Goal: Complete application form

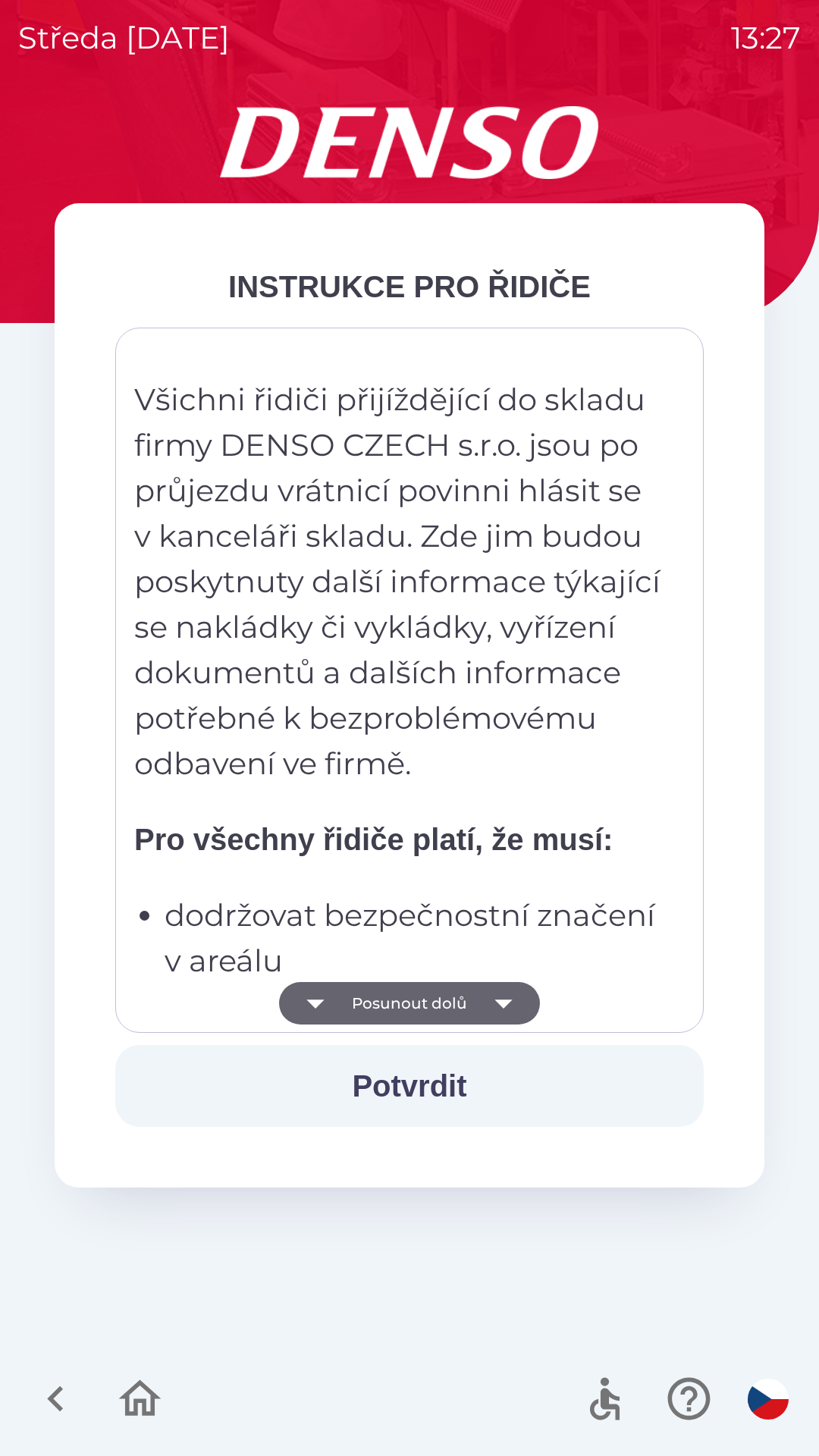
click at [472, 982] on button "Posunout dolů" at bounding box center [410, 1003] width 261 height 42
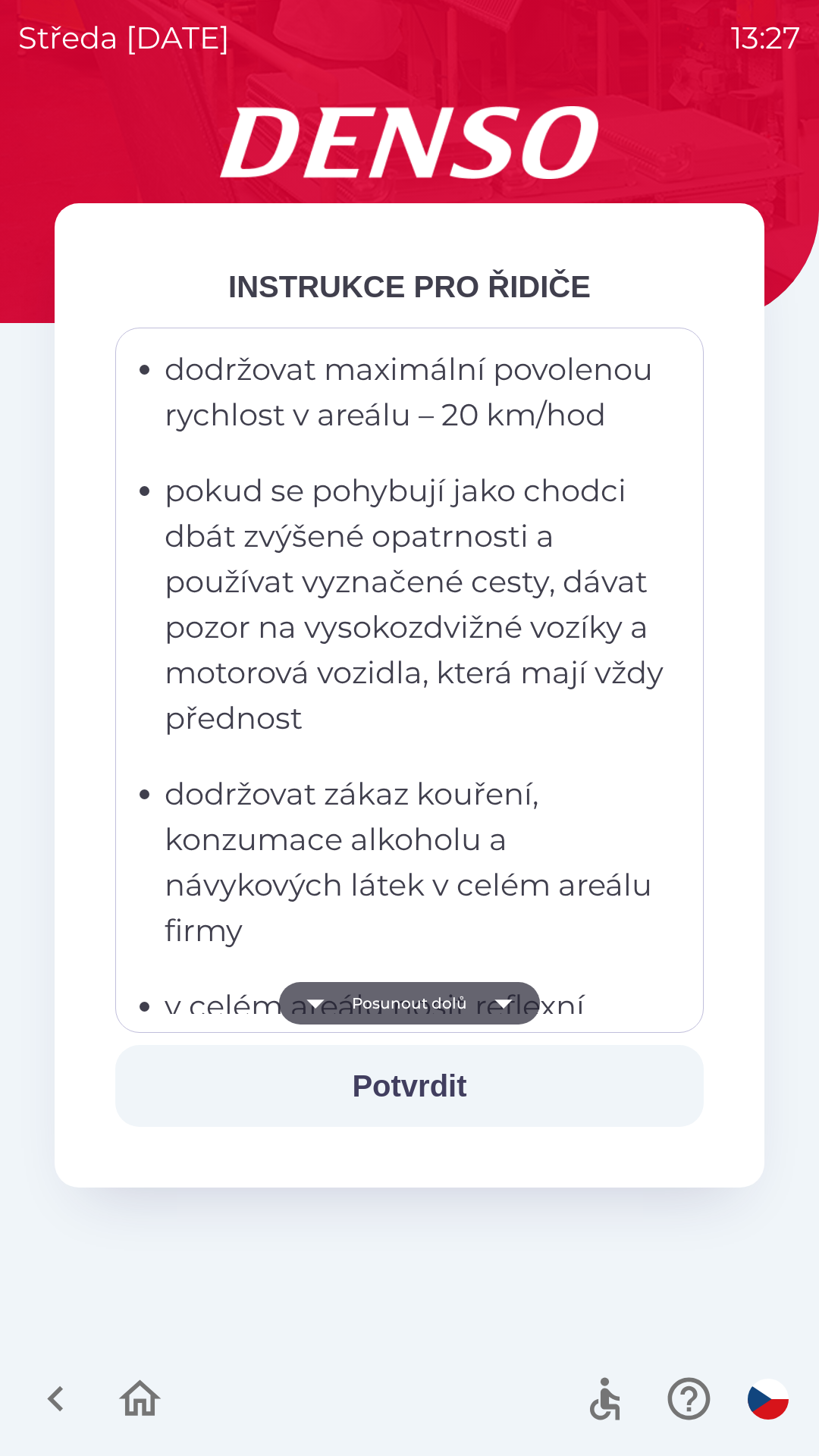
click at [488, 1004] on icon "button" at bounding box center [503, 1003] width 42 height 42
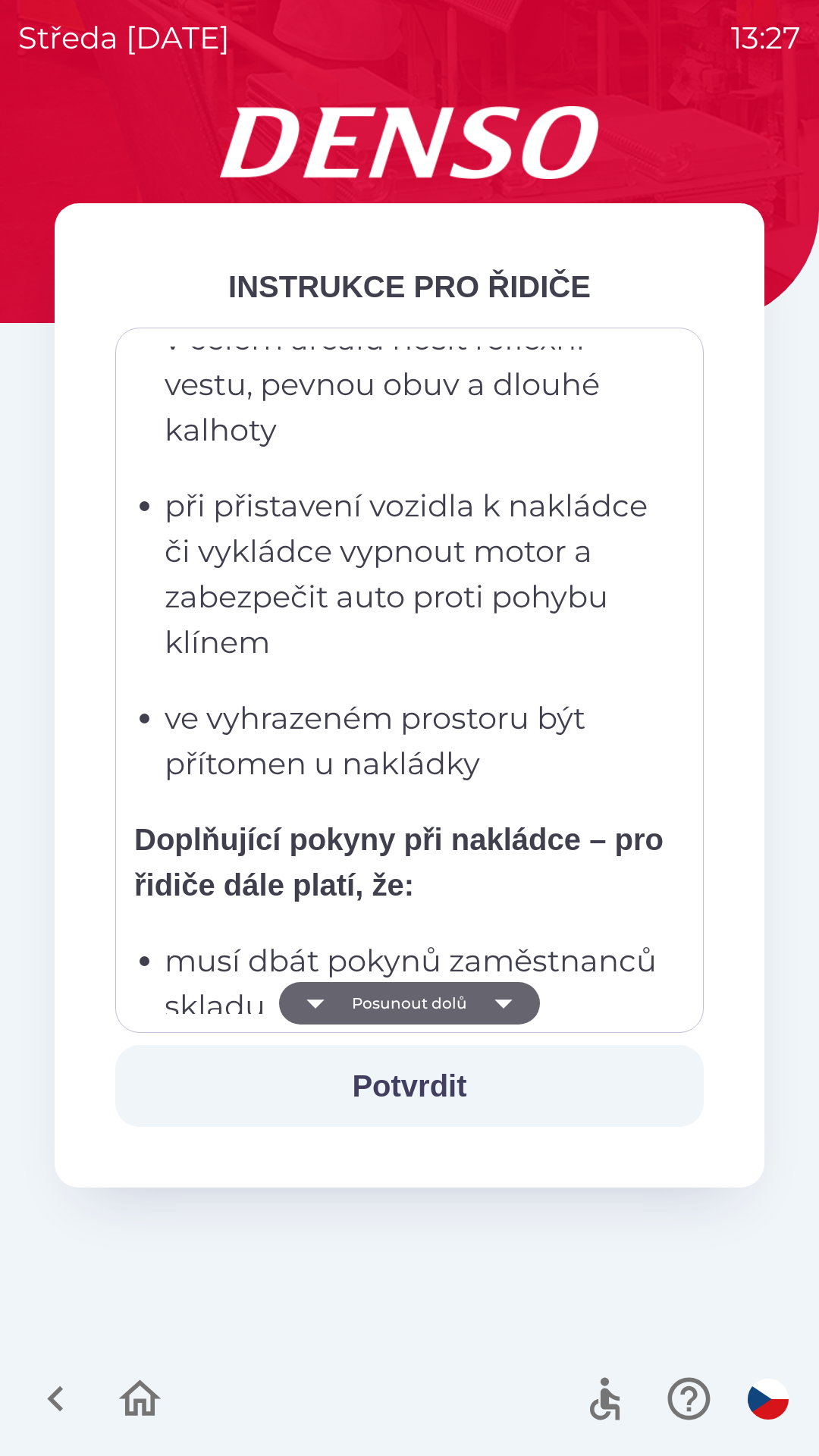
click at [508, 1000] on icon "button" at bounding box center [503, 1004] width 17 height 9
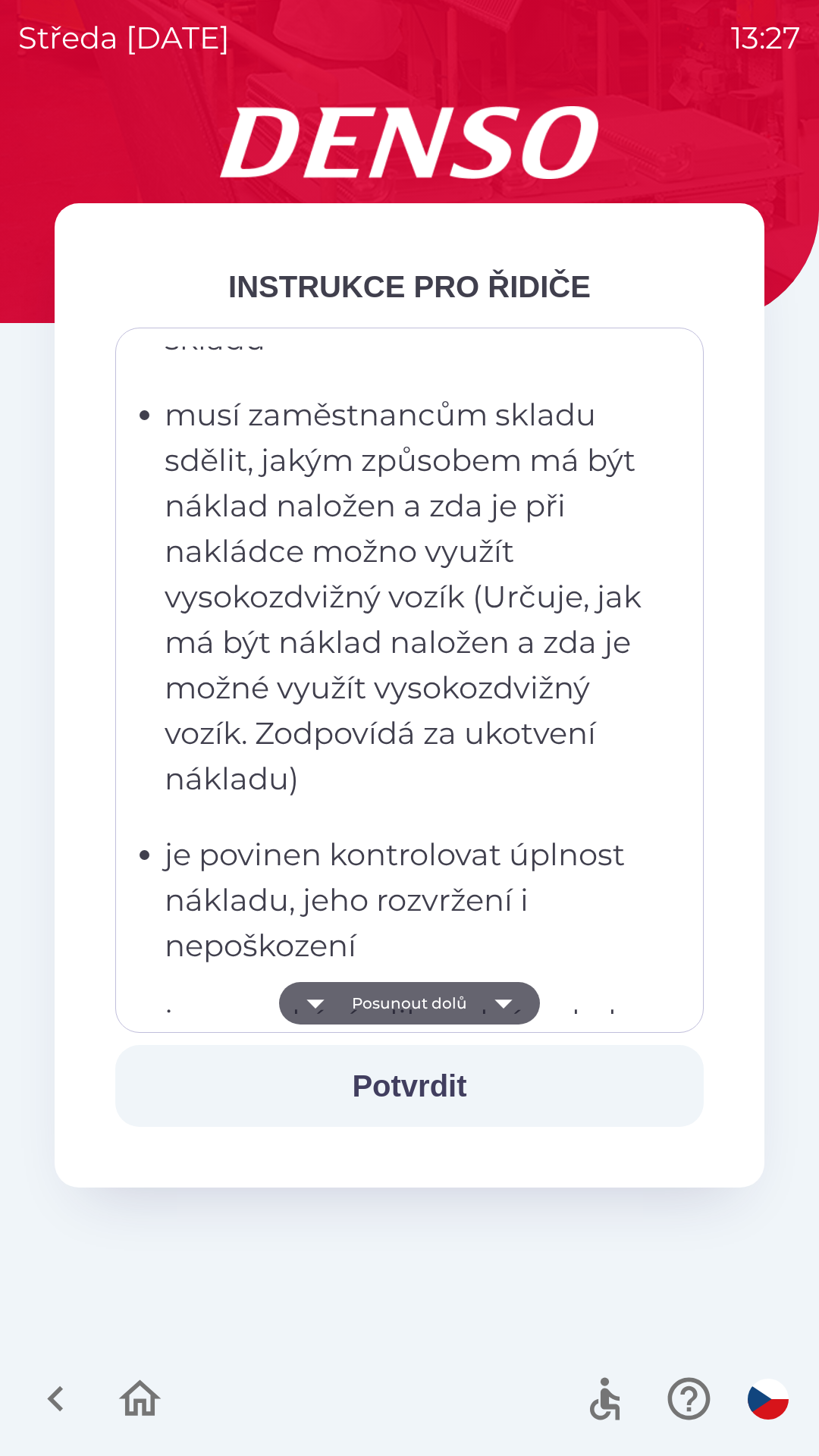
click at [502, 1007] on icon "button" at bounding box center [503, 1004] width 17 height 9
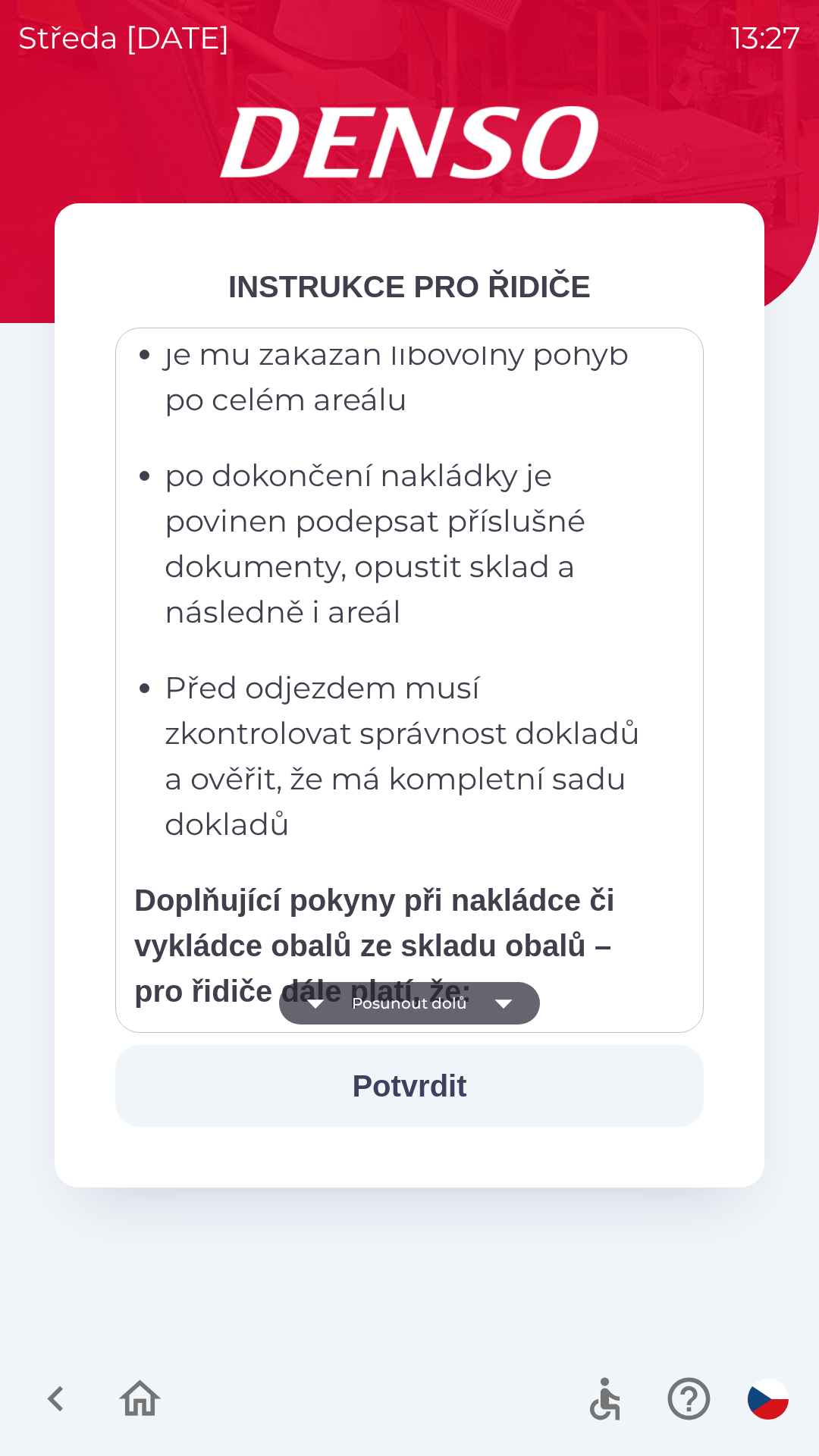
click at [504, 1003] on icon "button" at bounding box center [503, 1004] width 17 height 9
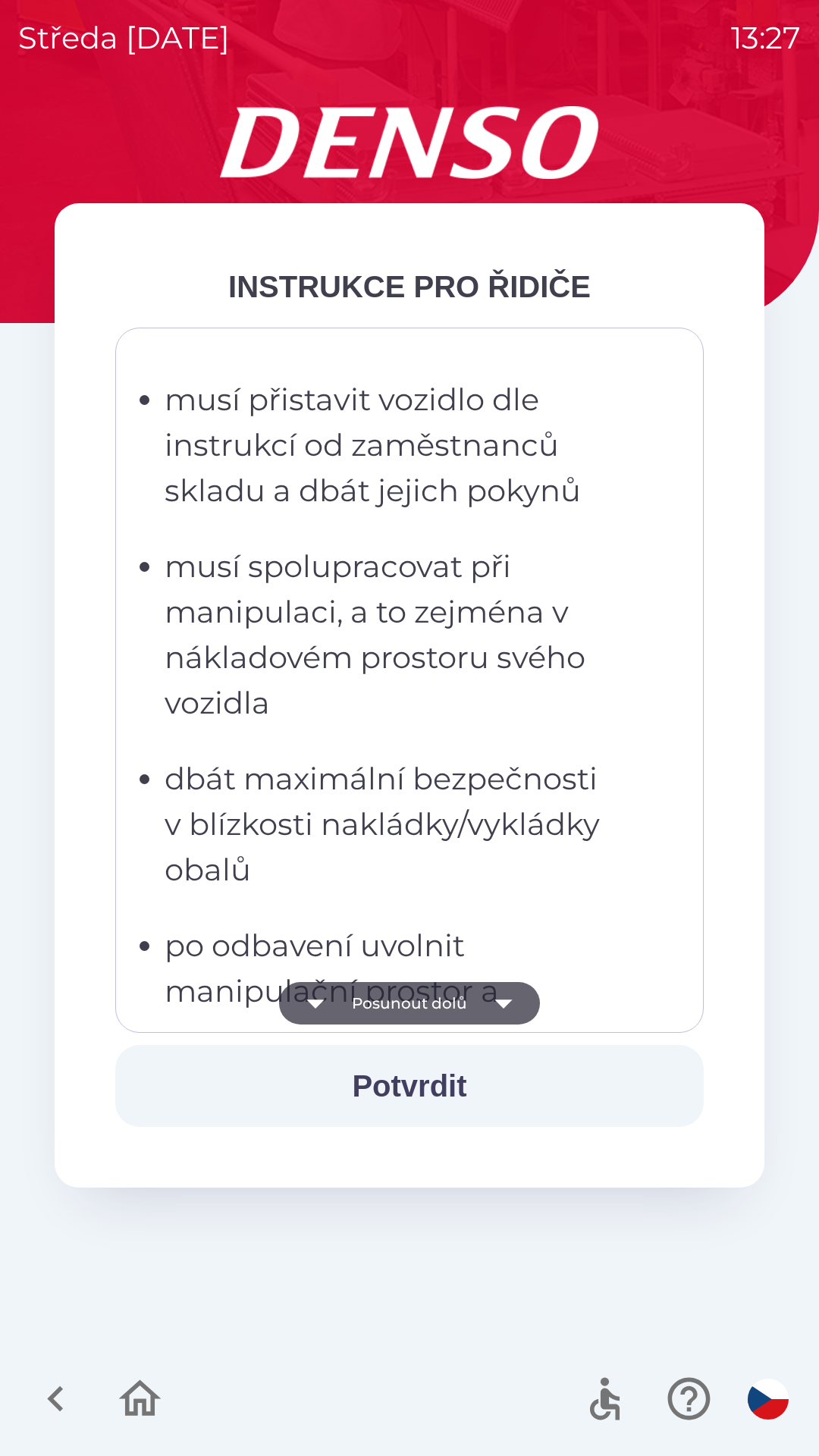
click at [496, 991] on icon "button" at bounding box center [503, 1003] width 42 height 42
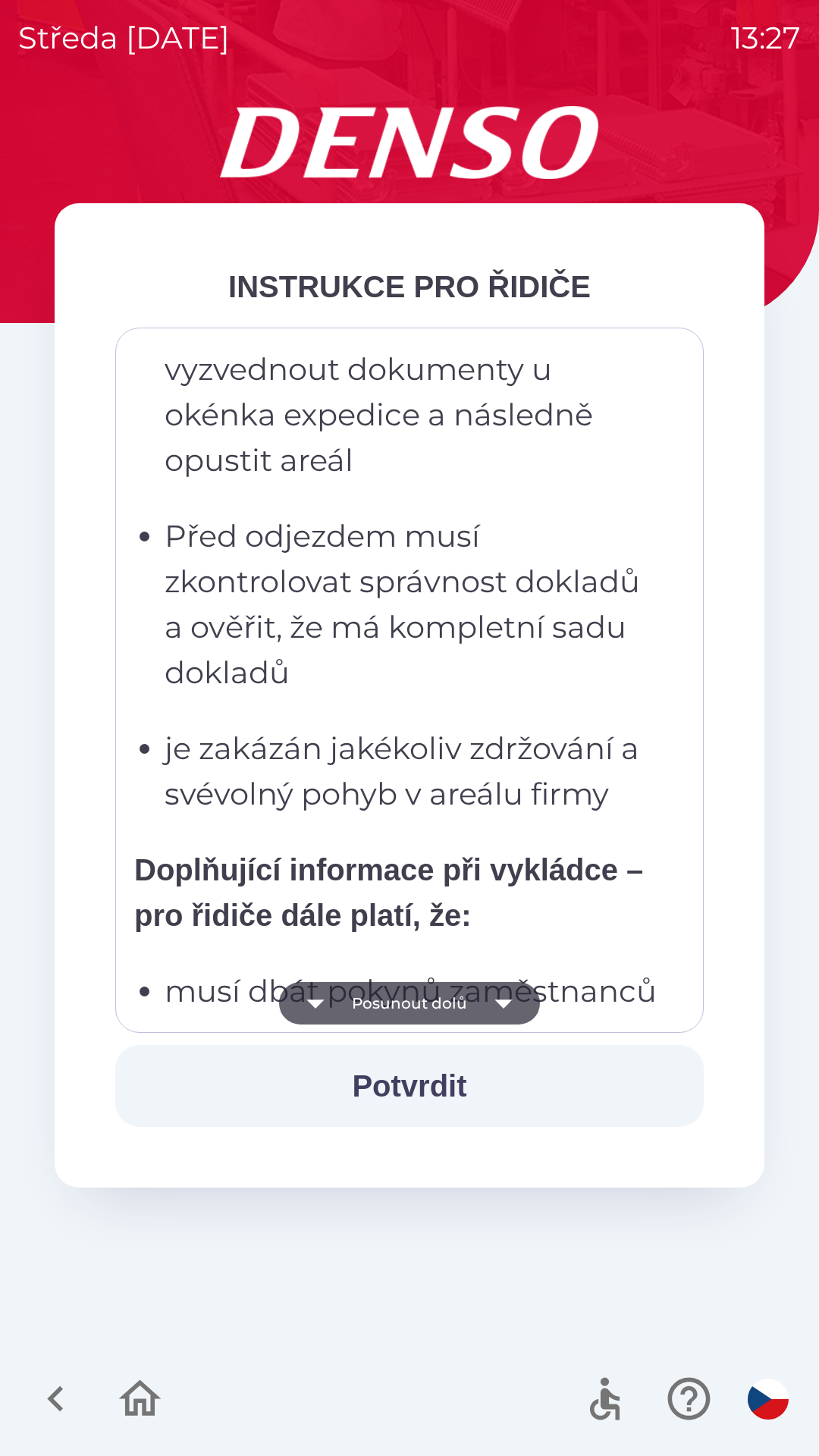
click at [489, 1002] on icon "button" at bounding box center [503, 1003] width 42 height 42
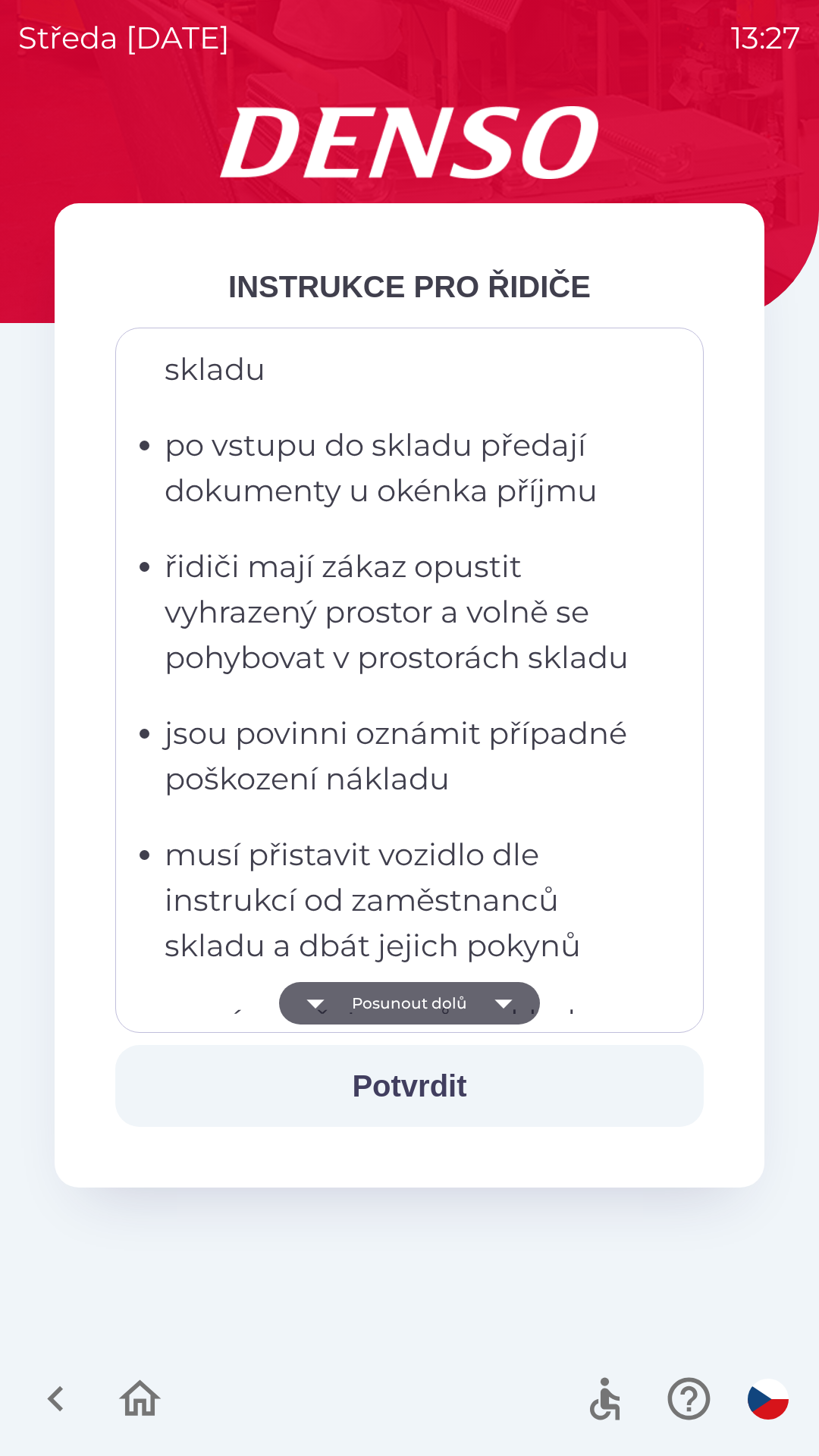
click at [495, 1002] on icon "button" at bounding box center [503, 1003] width 42 height 42
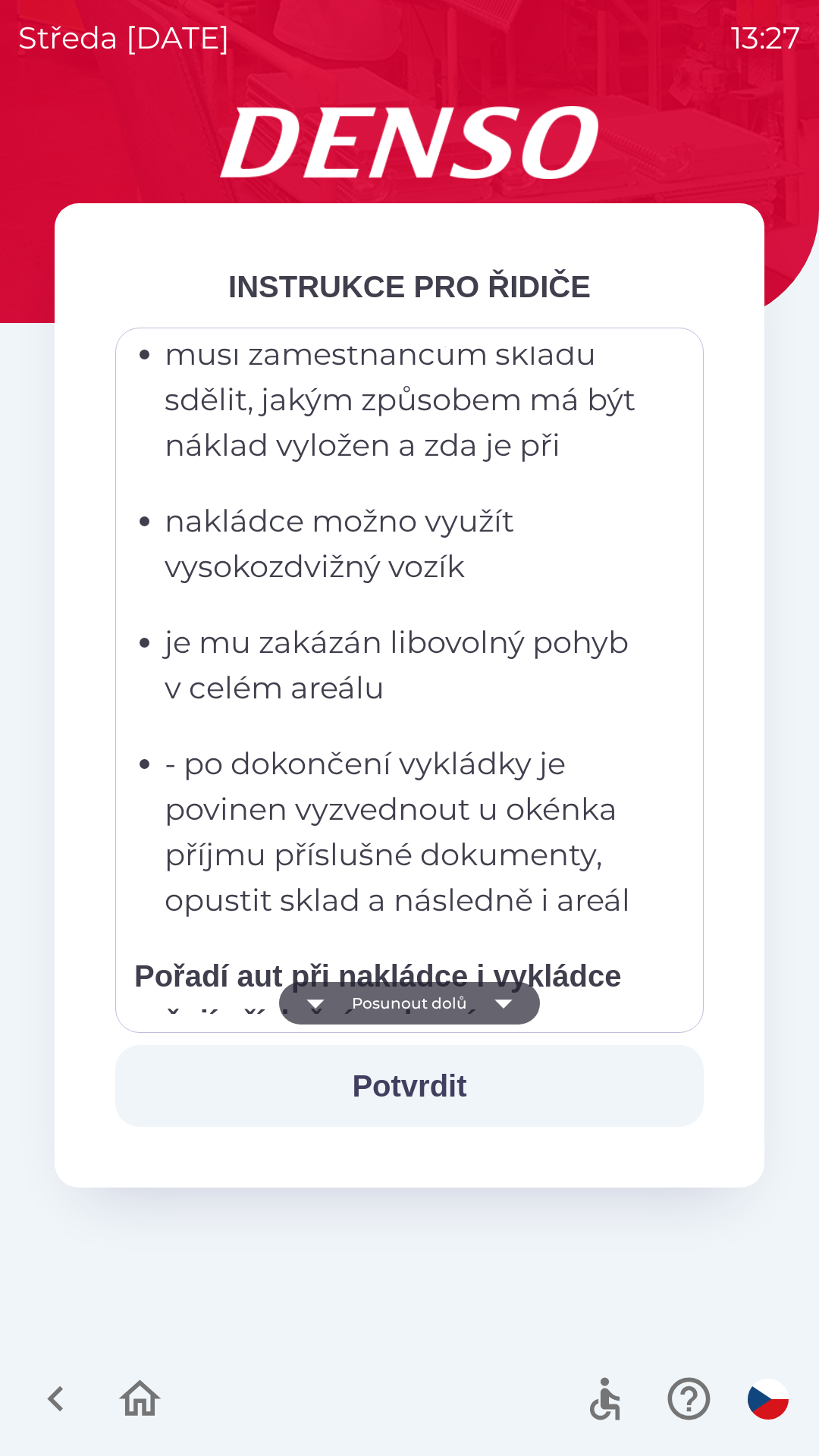
click at [503, 999] on icon "button" at bounding box center [503, 1003] width 42 height 42
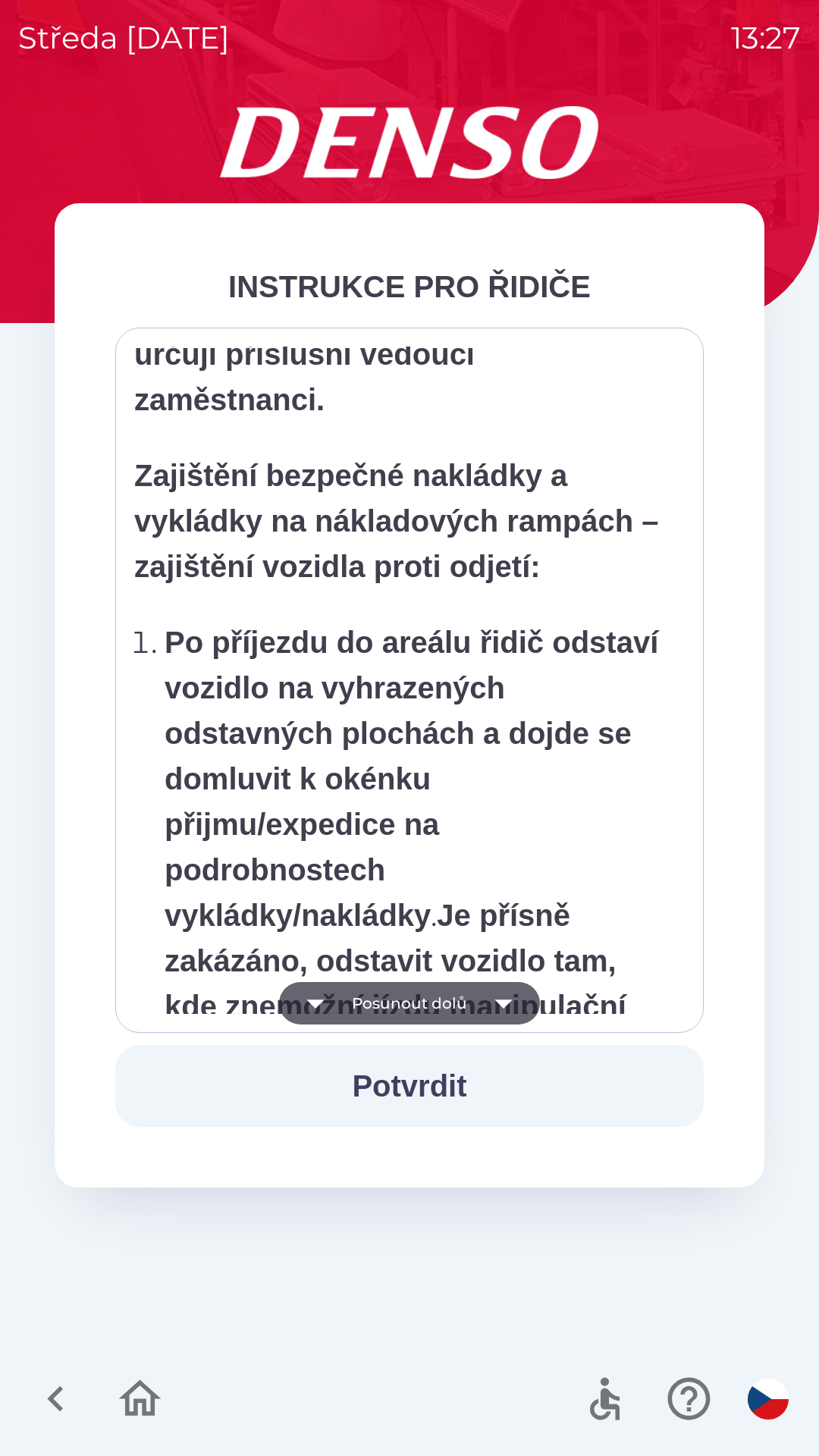
click at [497, 996] on icon "button" at bounding box center [503, 1003] width 42 height 42
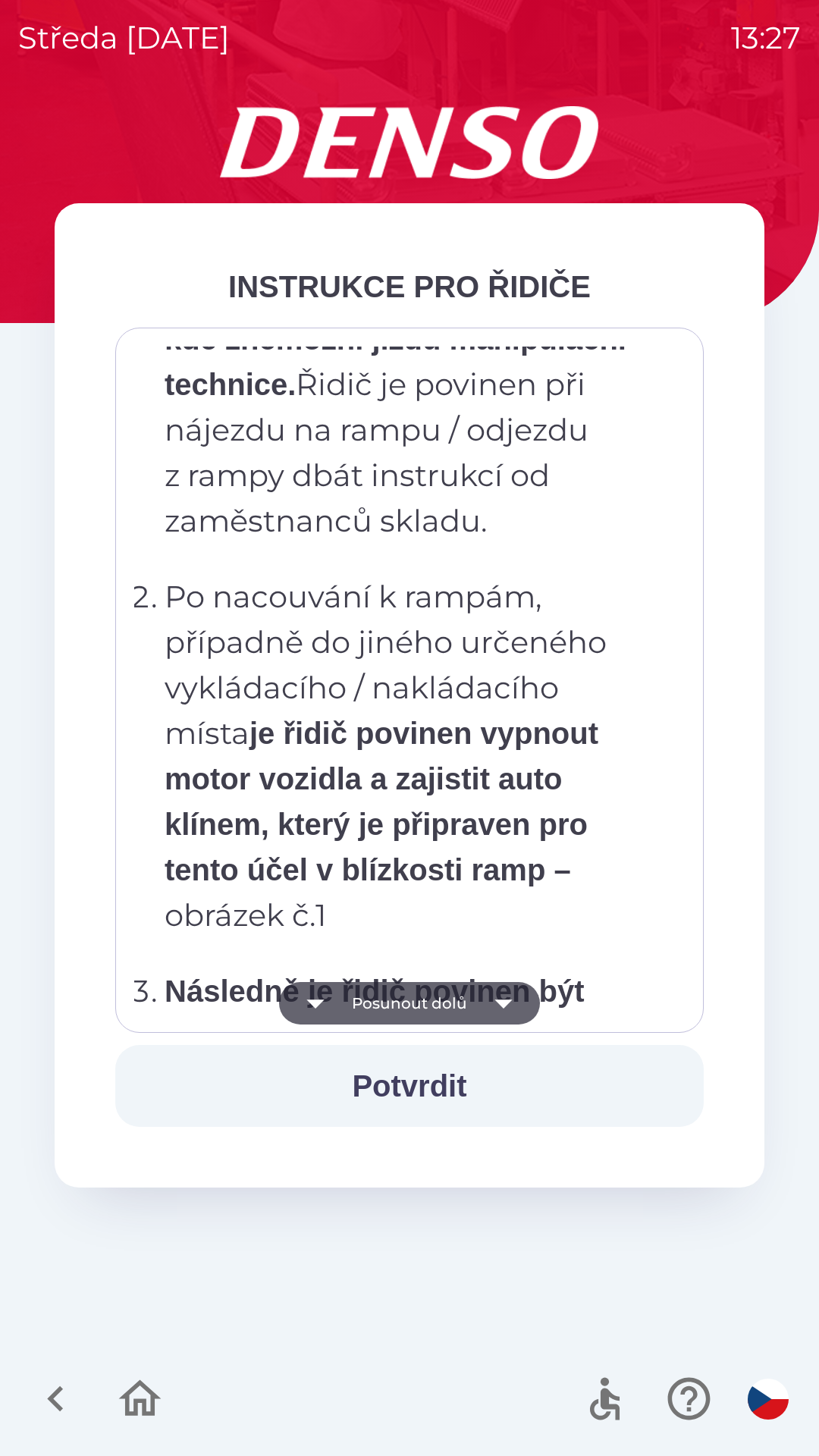
click at [485, 1006] on icon "button" at bounding box center [503, 1003] width 42 height 42
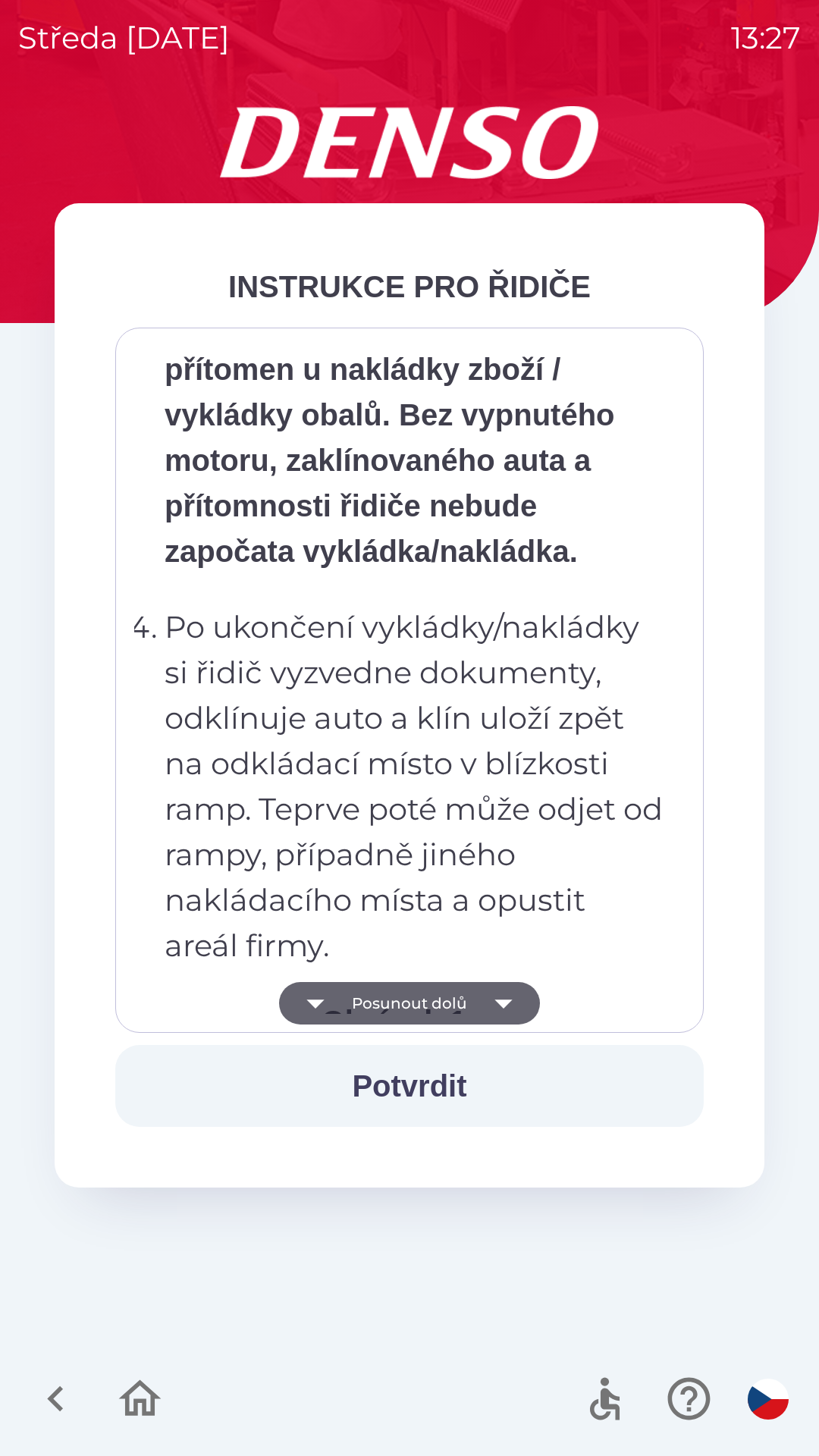
click at [485, 1007] on icon "button" at bounding box center [503, 1003] width 42 height 42
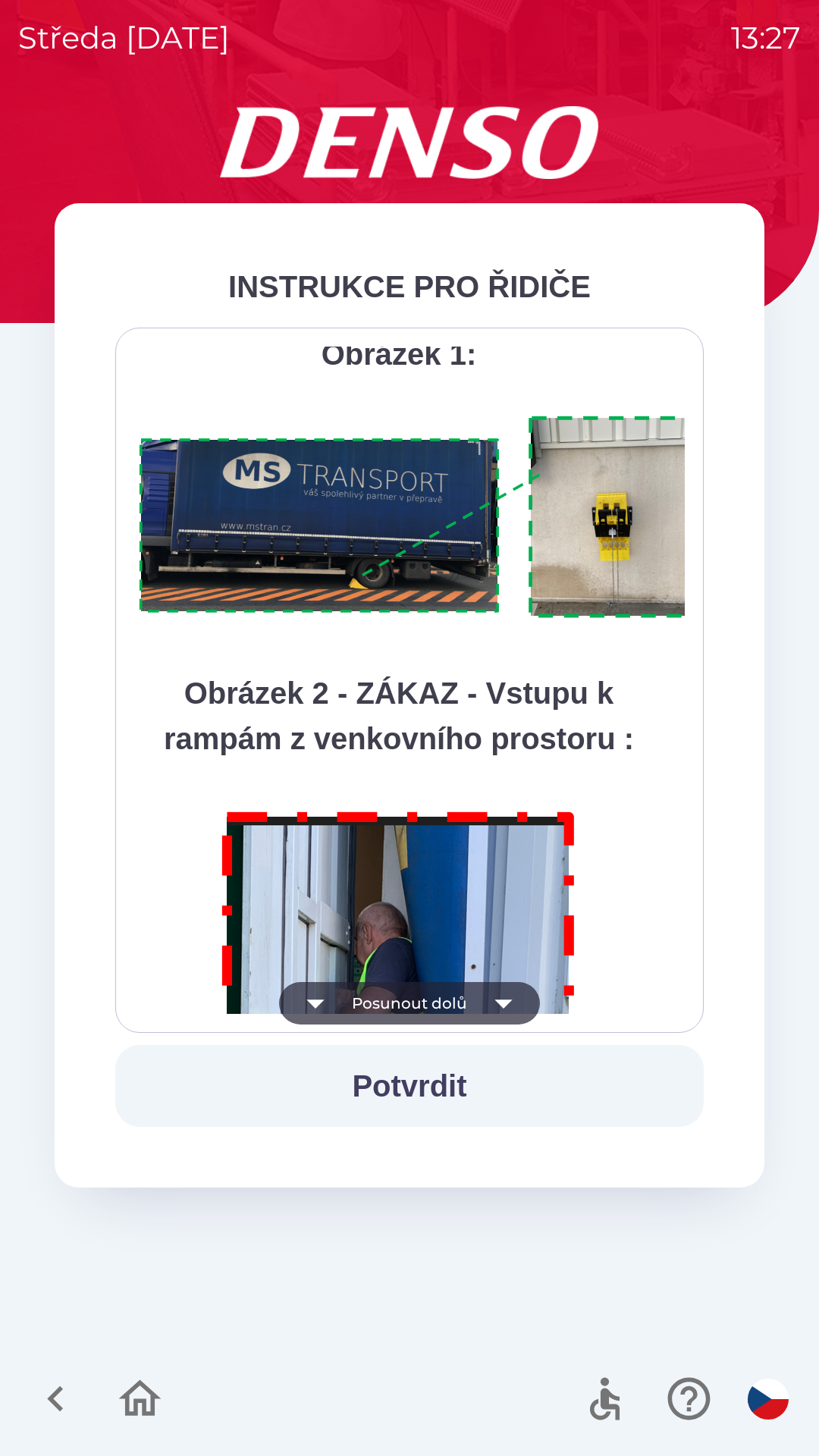
click at [486, 1005] on icon "button" at bounding box center [503, 1003] width 42 height 42
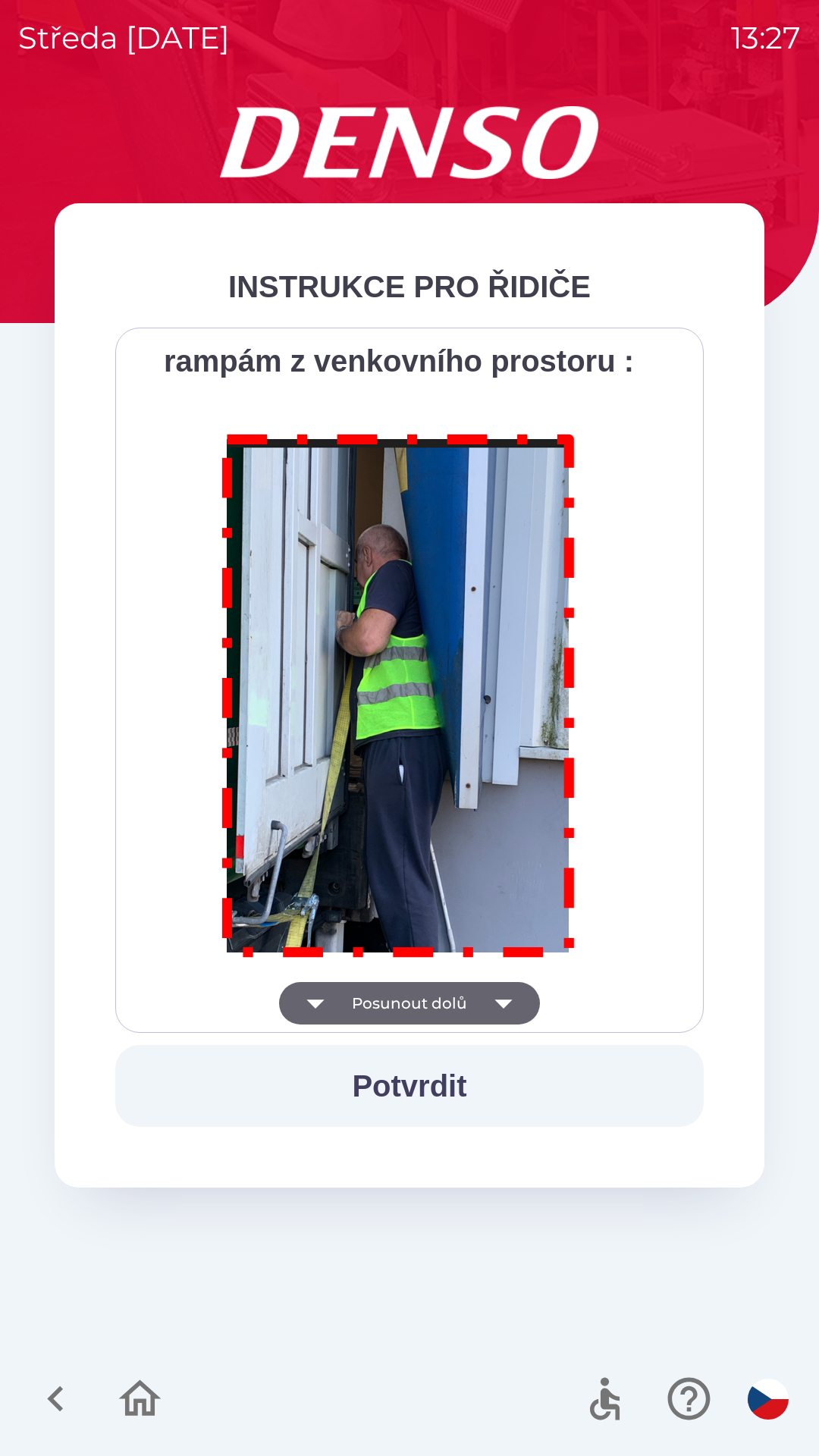
click at [493, 1000] on div "Všichni řidiči přijíždějící do skladu firmy DENSO CZECH s.r.o. jsou po průjezdu…" at bounding box center [410, 679] width 551 height 667
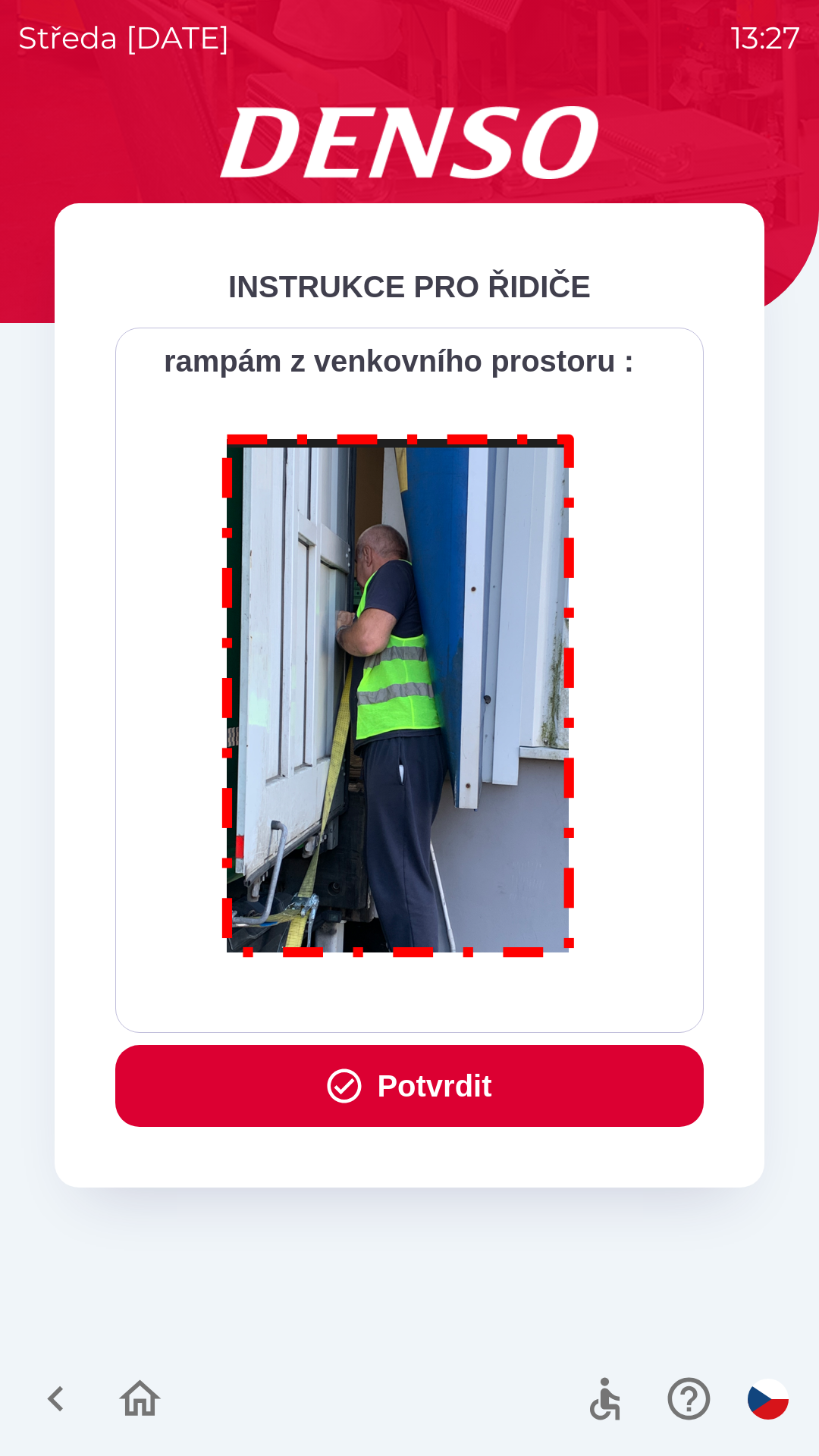
click at [416, 1081] on button "Potvrdit" at bounding box center [410, 1085] width 589 height 82
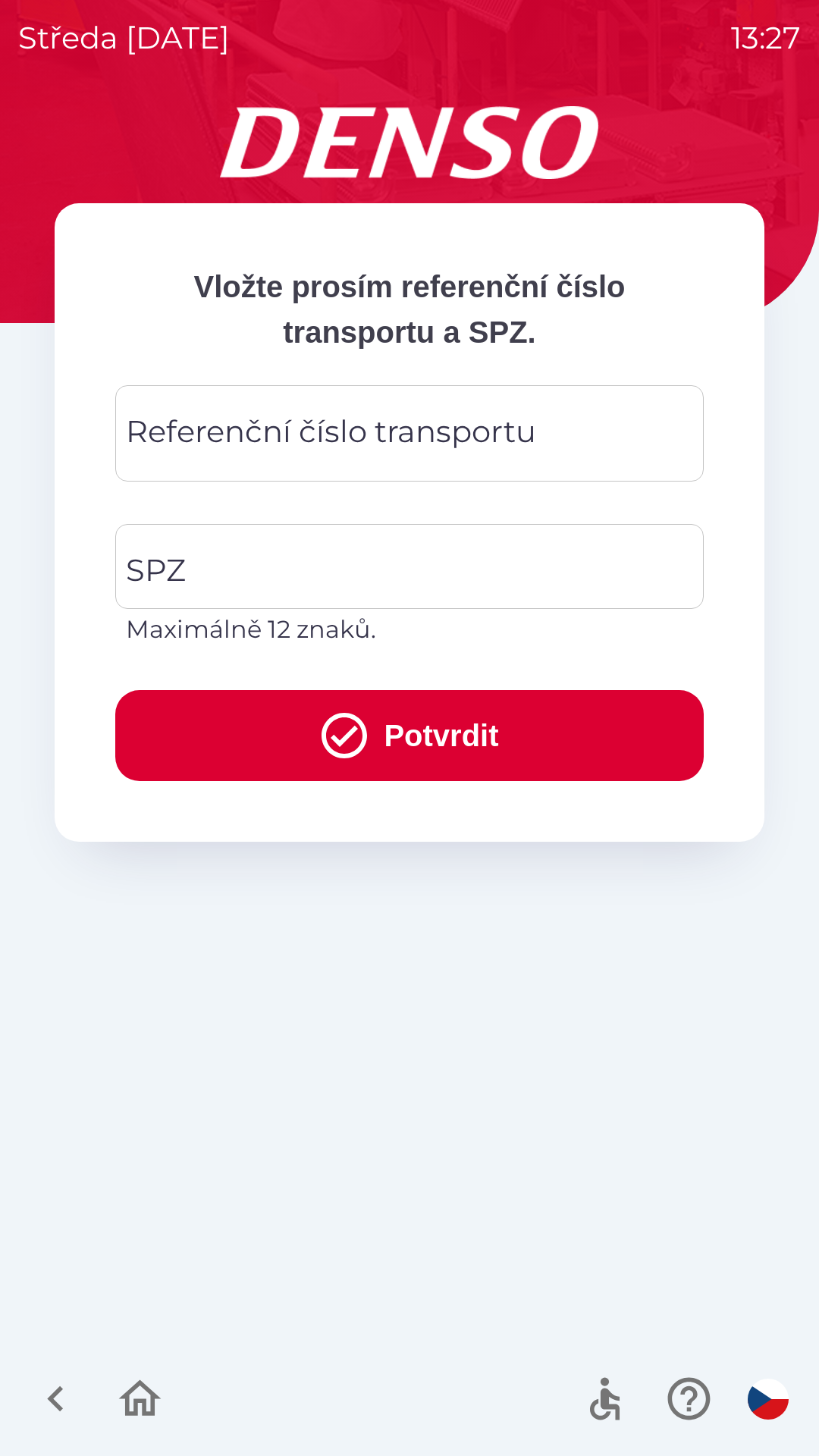
click at [308, 442] on div "Referenční číslo transportu Referenční číslo transportu" at bounding box center [410, 433] width 589 height 96
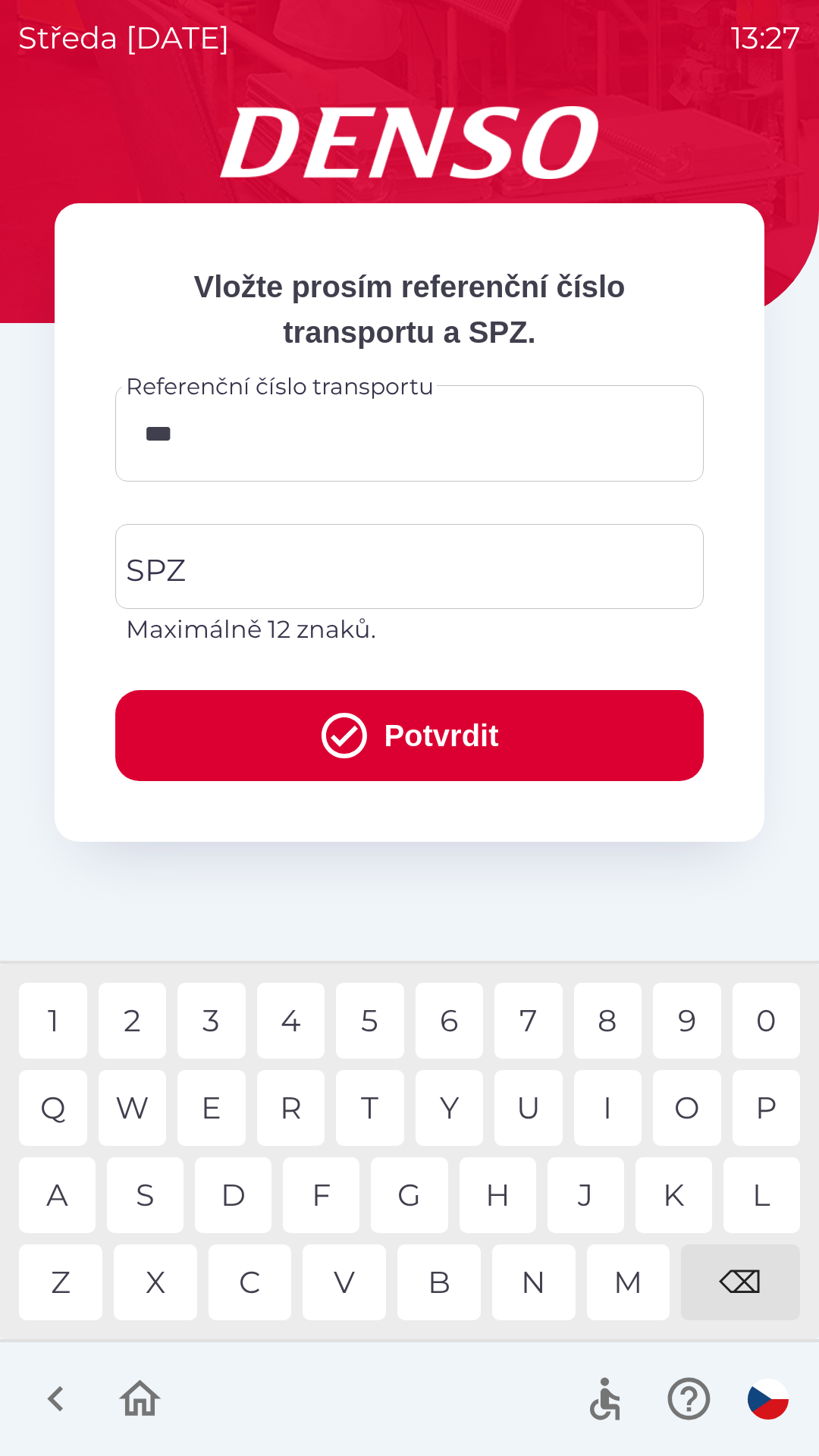
click at [615, 1023] on div "8" at bounding box center [608, 1020] width 68 height 76
click at [204, 1026] on div "3" at bounding box center [211, 1020] width 68 height 76
type input "******"
click at [590, 1022] on div "8" at bounding box center [608, 1020] width 68 height 76
click at [308, 582] on input "SPZ" at bounding box center [398, 566] width 552 height 72
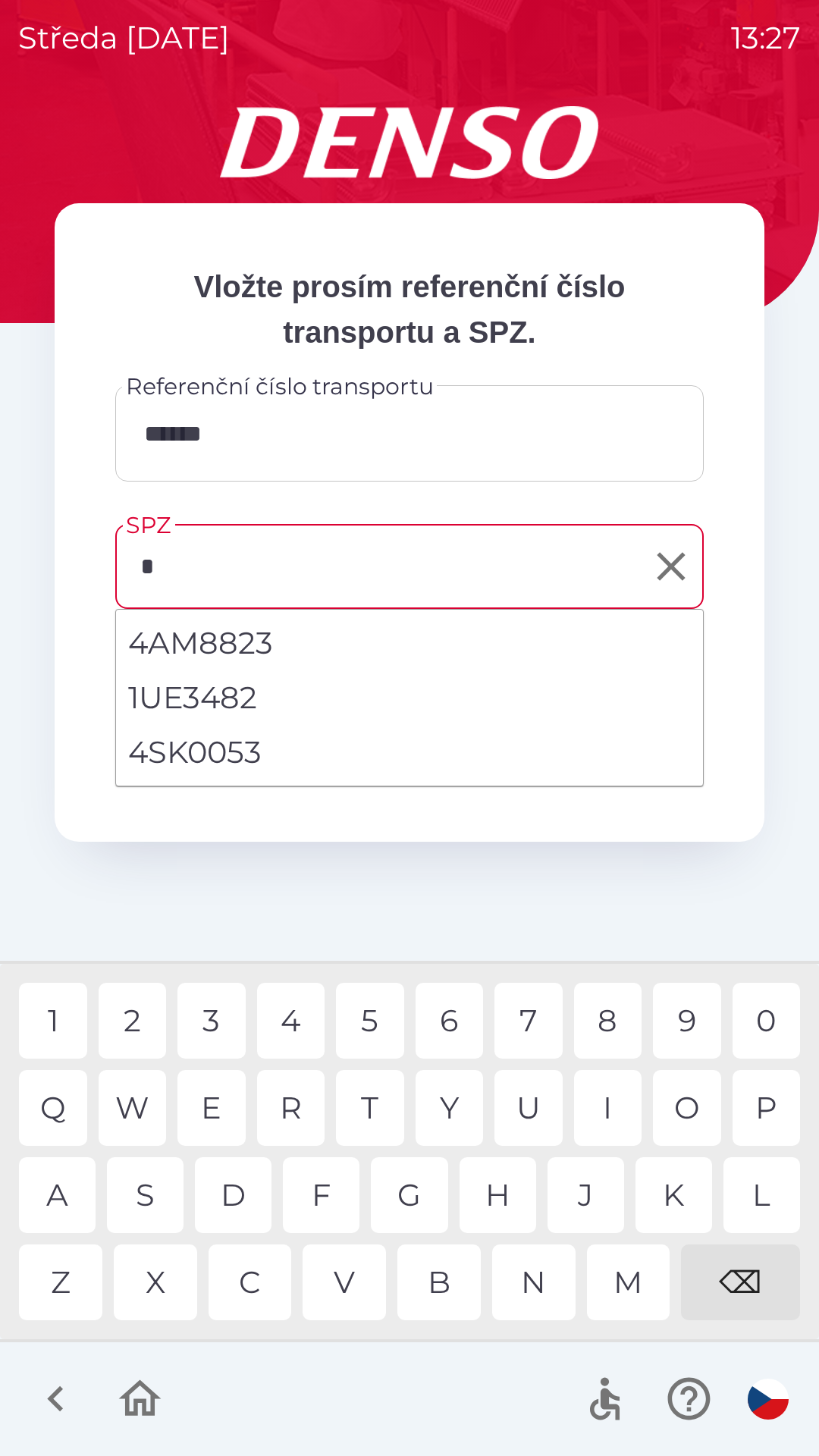
click at [235, 744] on li "4SK0053" at bounding box center [409, 752] width 587 height 54
type input "*******"
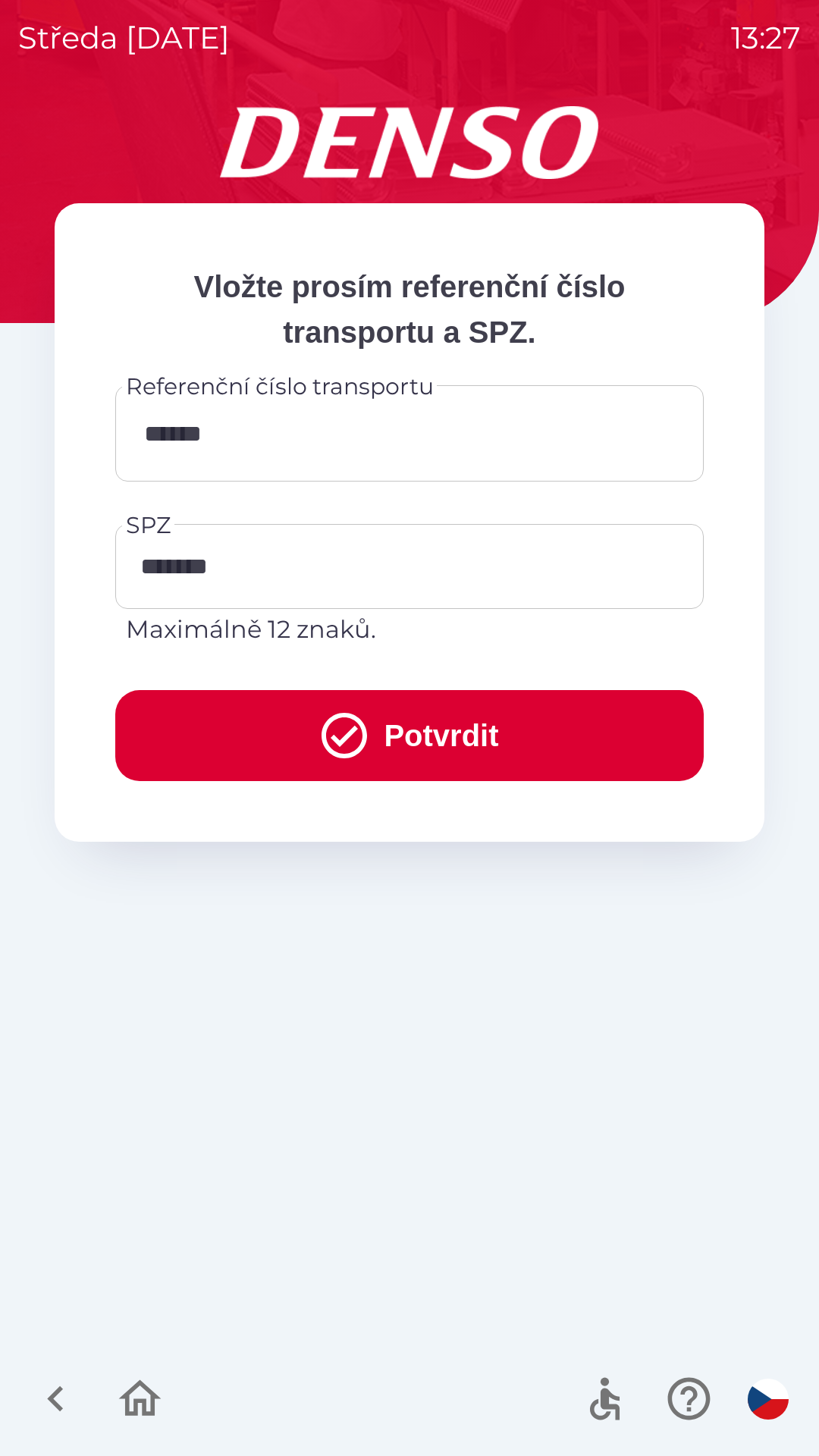
click at [454, 755] on button "Potvrdit" at bounding box center [410, 735] width 589 height 91
